Goal: Communication & Community: Answer question/provide support

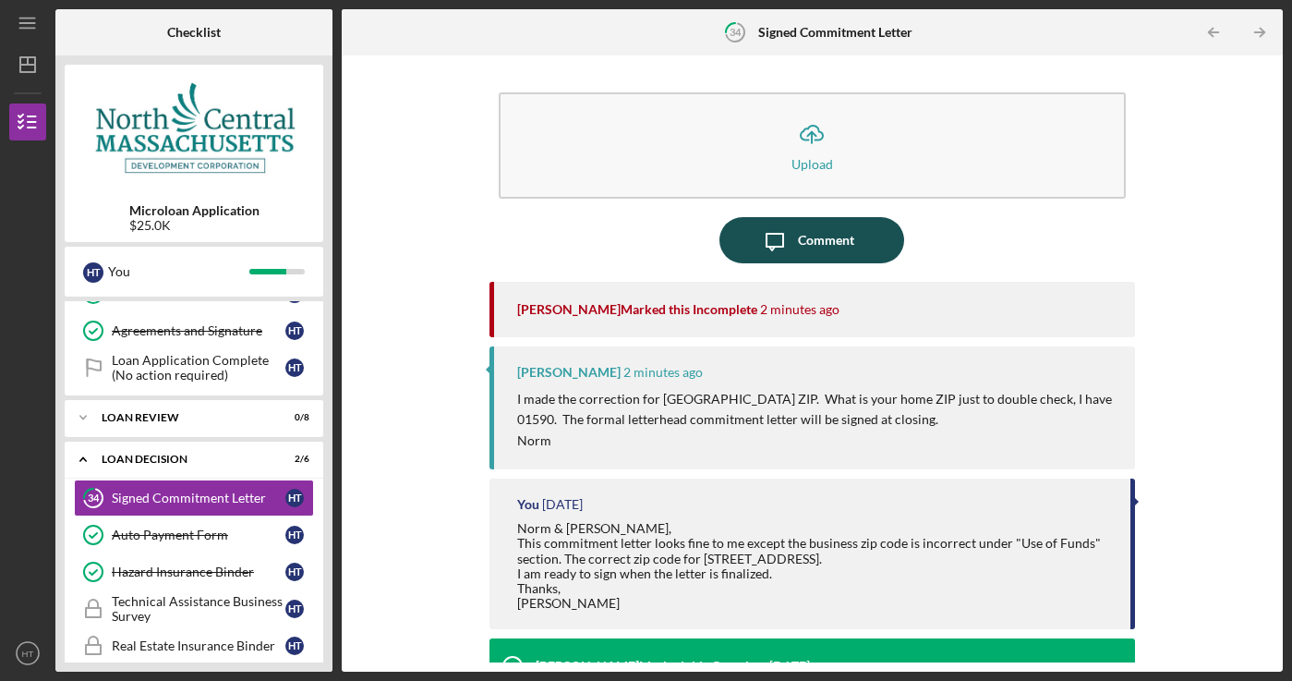
click at [829, 261] on div "Icon/Message Comment" at bounding box center [813, 240] width 646 height 46
click at [830, 240] on div "Comment" at bounding box center [826, 240] width 56 height 46
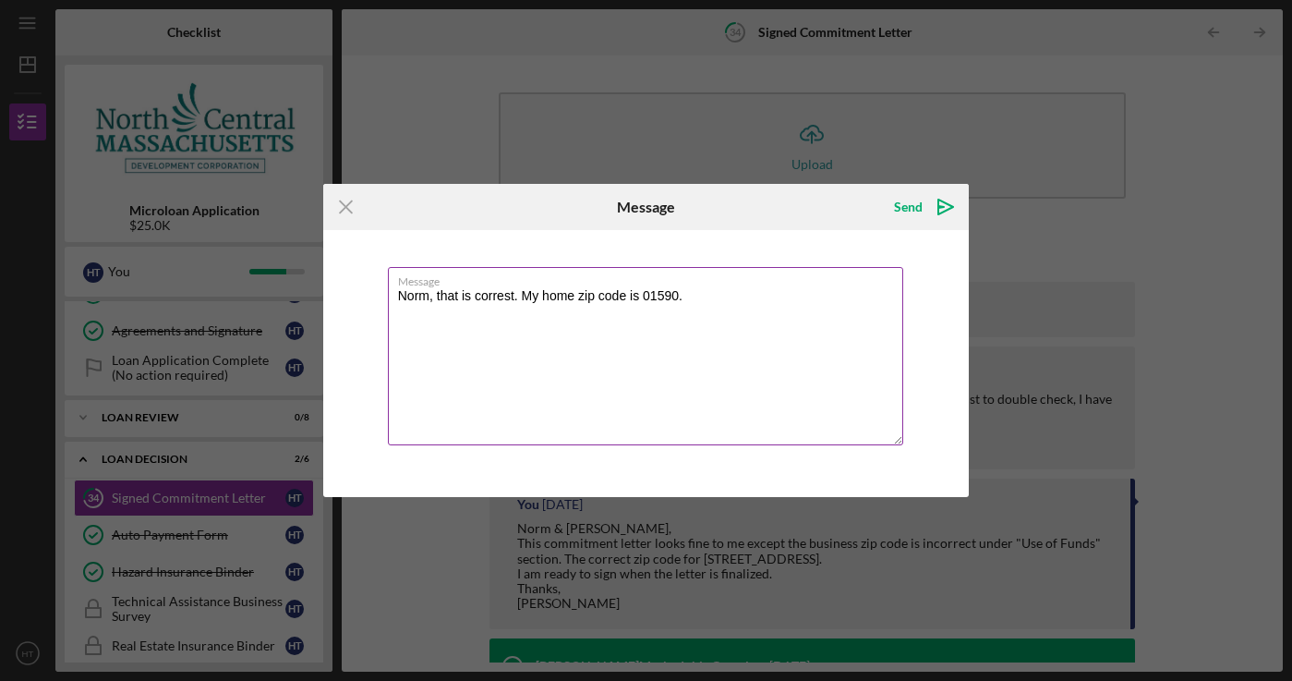
click at [503, 300] on textarea "Norm, that is correst. My home zip code is 01590." at bounding box center [646, 356] width 516 height 178
click at [723, 297] on textarea "Norm, that is correct. My home zip code is 01590." at bounding box center [646, 356] width 516 height 178
type textarea "Norm, that is correct. My home zip code is 01590."
click at [900, 204] on div "Send" at bounding box center [908, 206] width 29 height 37
